Goal: Navigation & Orientation: Go to known website

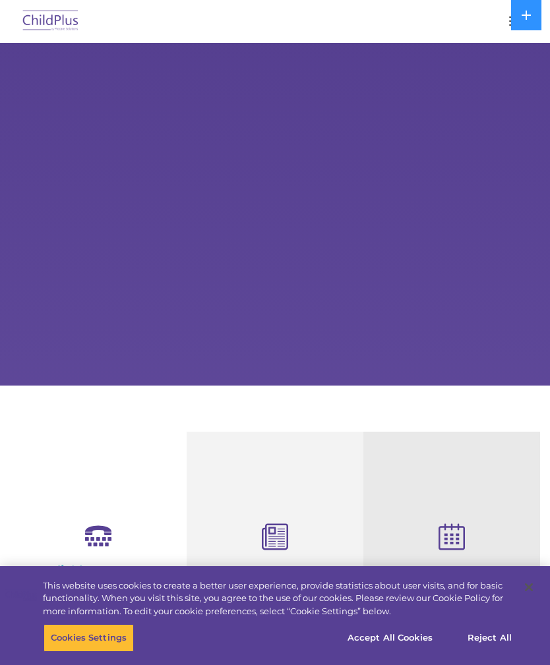
select select "MEDIUM"
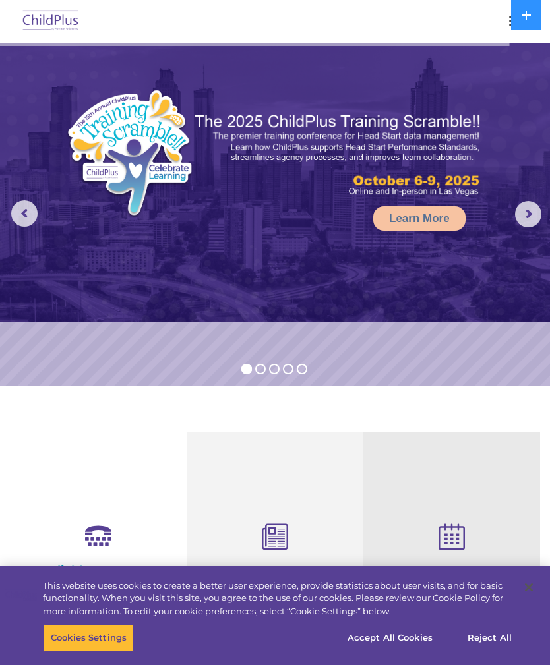
click at [502, 15] on button "button" at bounding box center [516, 21] width 28 height 21
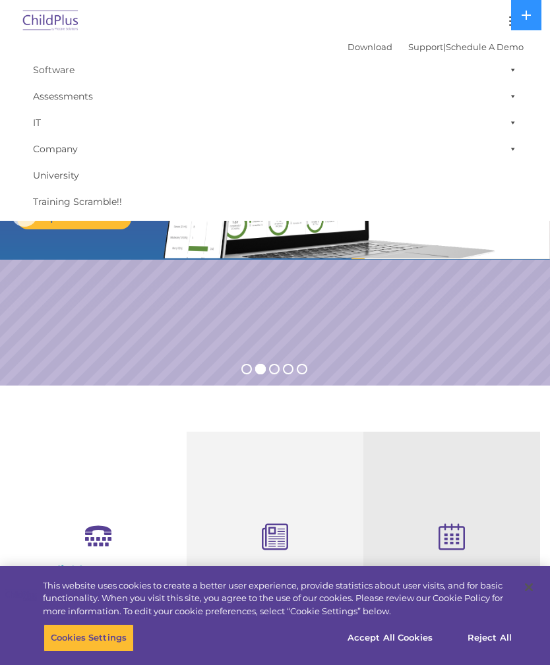
click at [463, 15] on div at bounding box center [274, 21] width 497 height 32
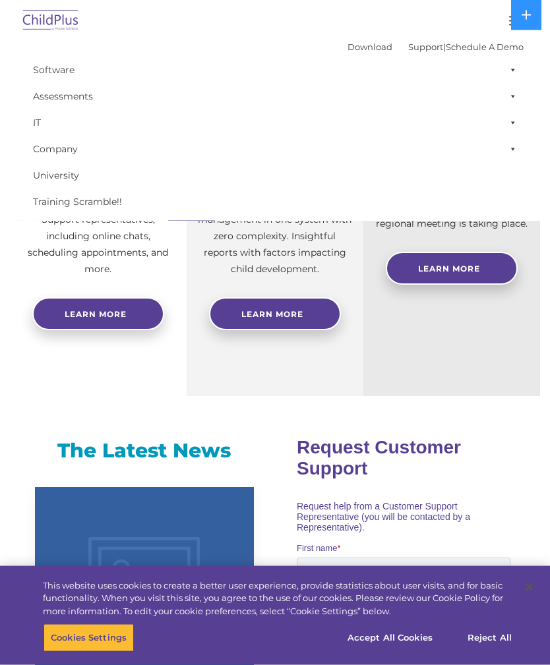
scroll to position [440, 0]
click at [409, 652] on button "Accept All Cookies" at bounding box center [390, 638] width 100 height 28
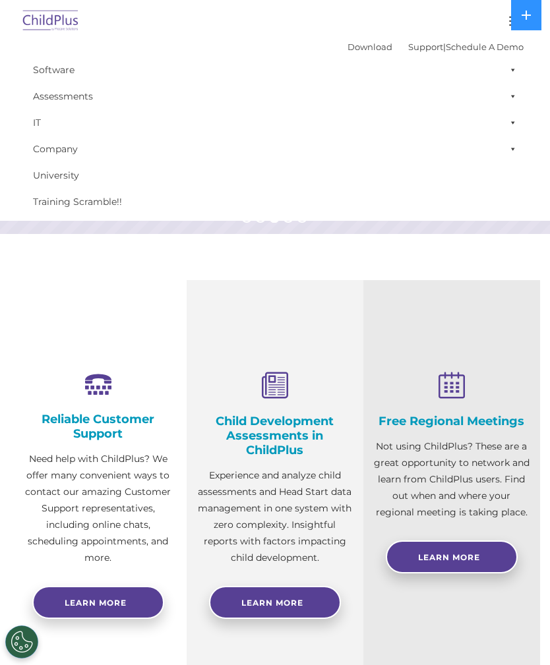
scroll to position [0, 0]
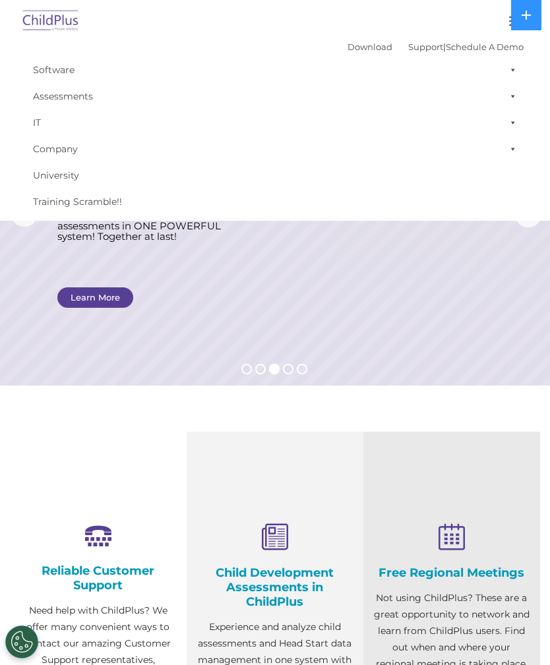
click at [59, 20] on img at bounding box center [51, 21] width 62 height 31
click at [529, 18] on icon at bounding box center [526, 15] width 11 height 11
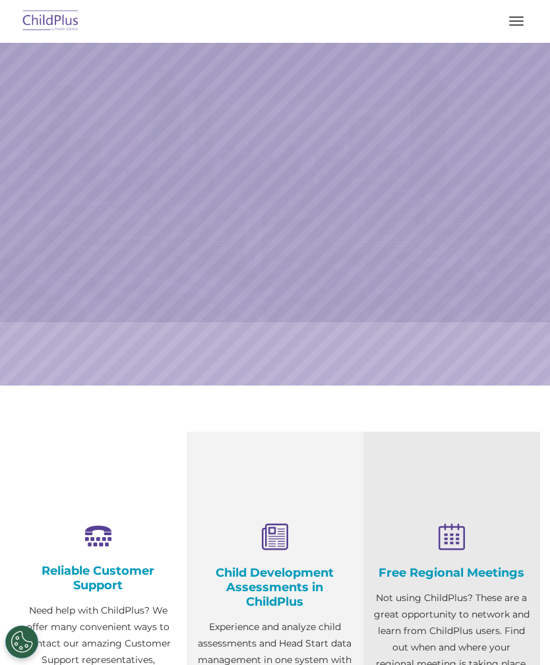
select select "MEDIUM"
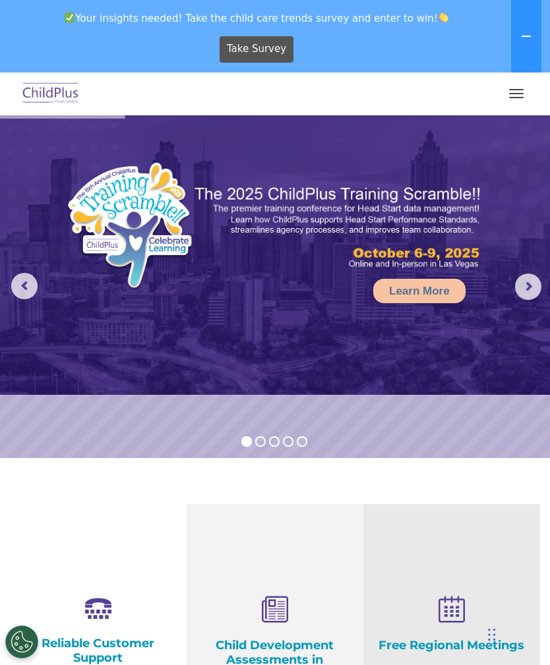
click at [512, 102] on button "button" at bounding box center [516, 93] width 28 height 21
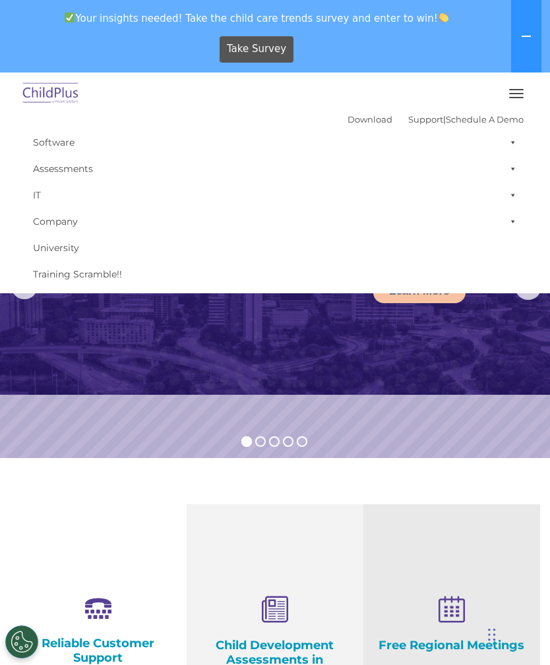
click at [518, 88] on button "button" at bounding box center [516, 93] width 28 height 21
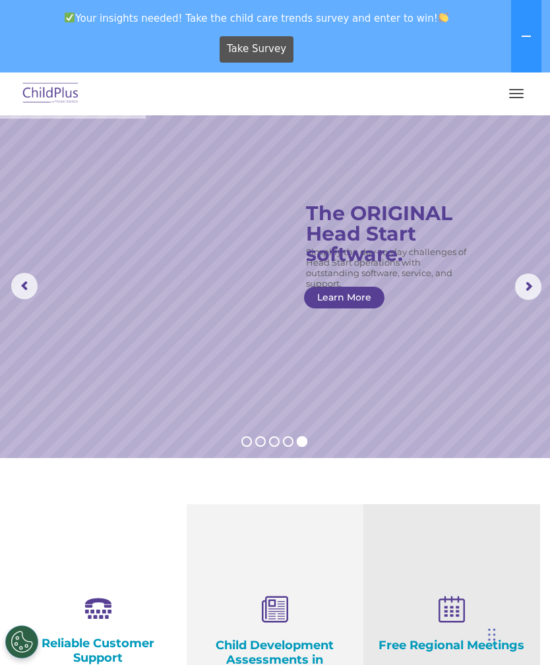
click at [506, 90] on button "button" at bounding box center [516, 93] width 28 height 21
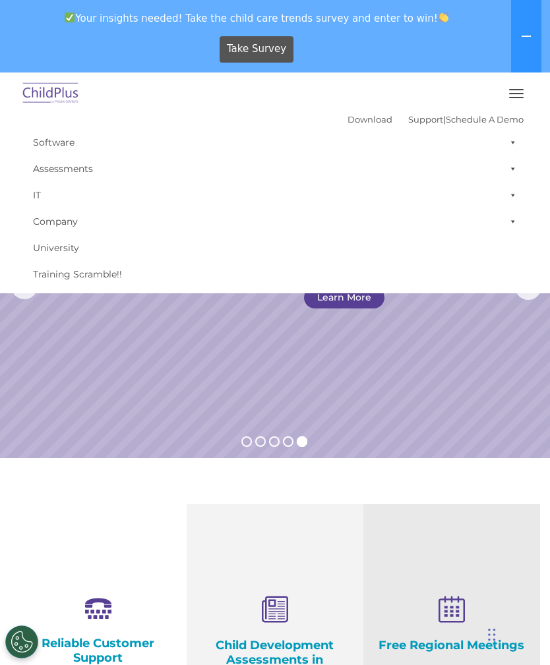
click at [510, 91] on button "button" at bounding box center [516, 93] width 28 height 21
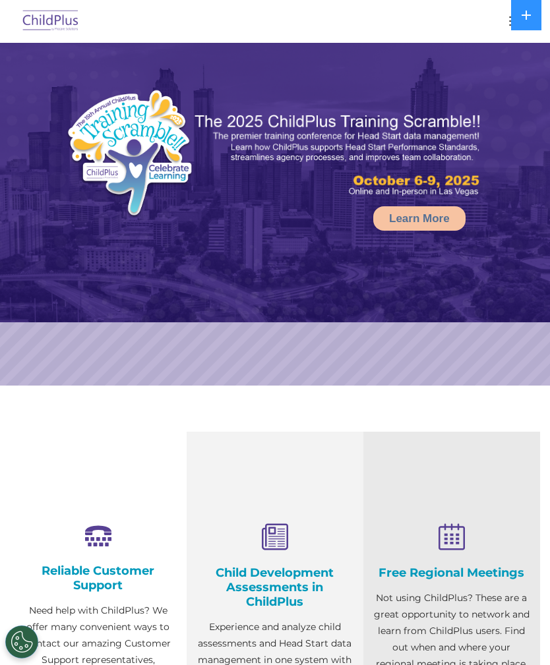
select select "MEDIUM"
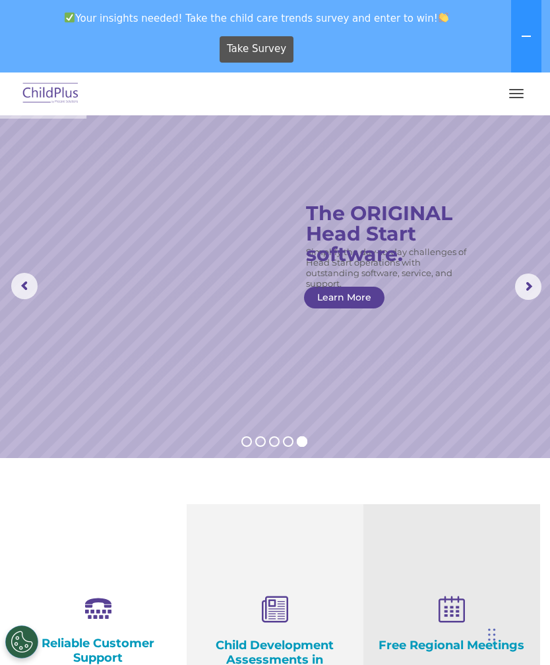
click at [46, 88] on img at bounding box center [51, 93] width 62 height 31
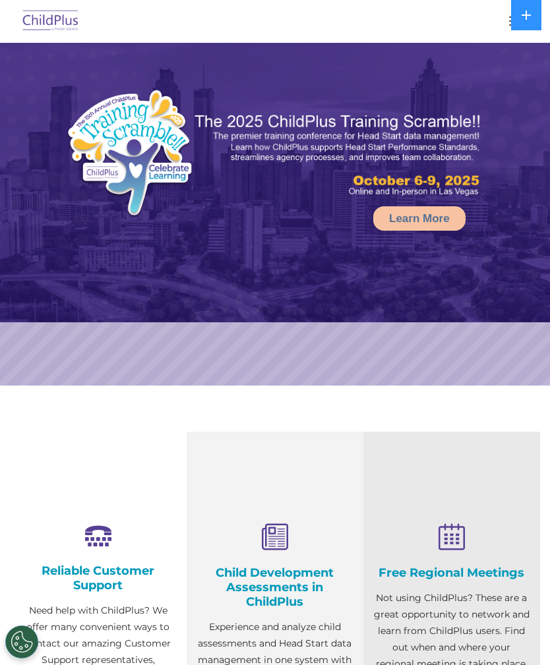
select select "MEDIUM"
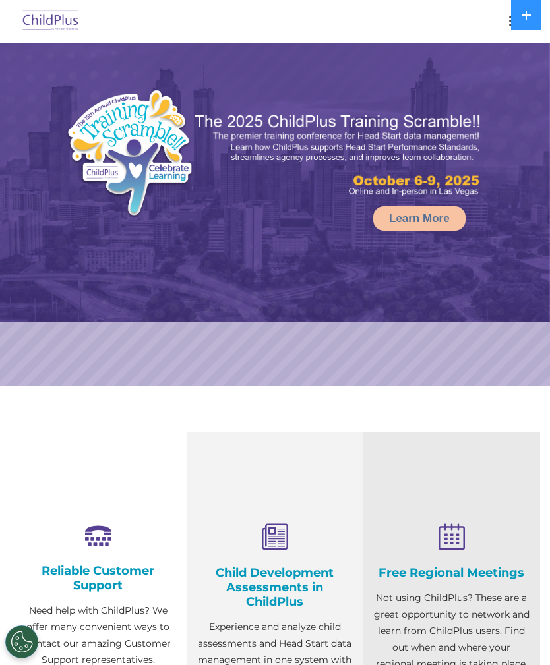
select select "MEDIUM"
